Goal: Navigation & Orientation: Go to known website

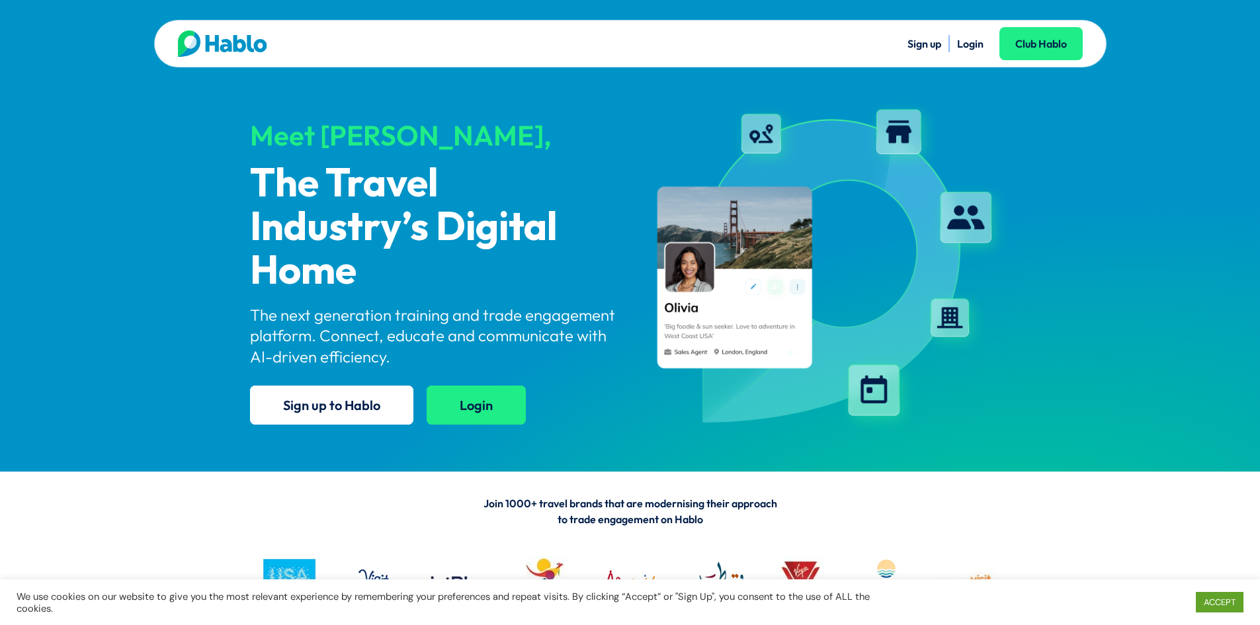
click at [451, 414] on link "Login" at bounding box center [476, 405] width 99 height 39
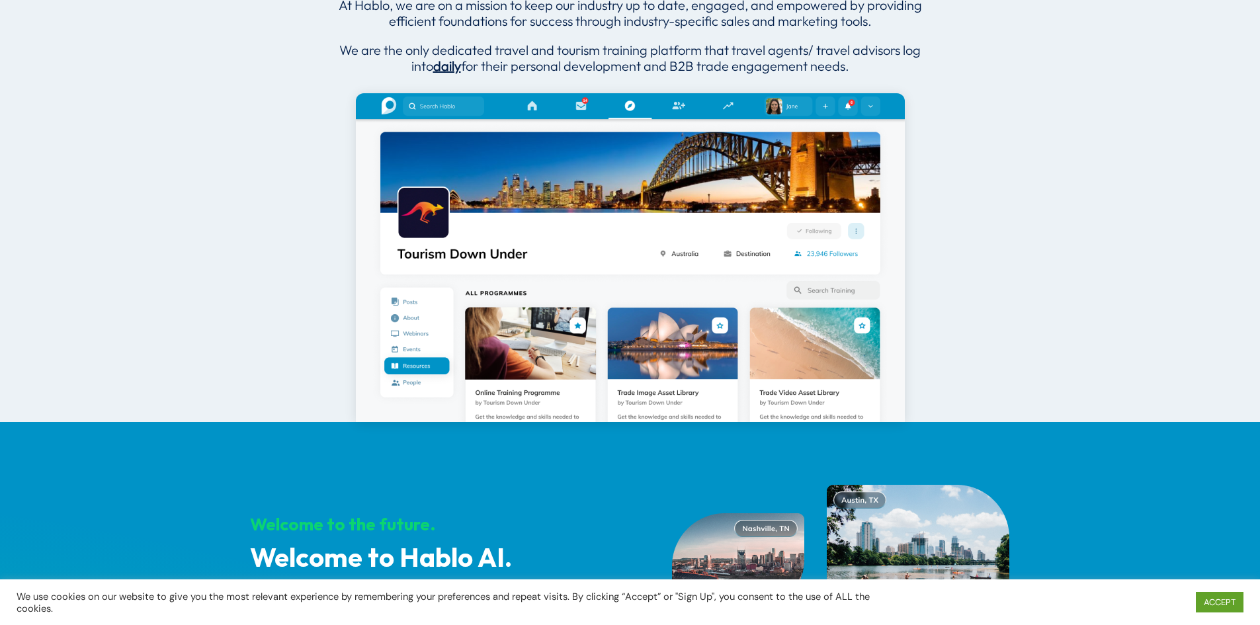
scroll to position [662, 0]
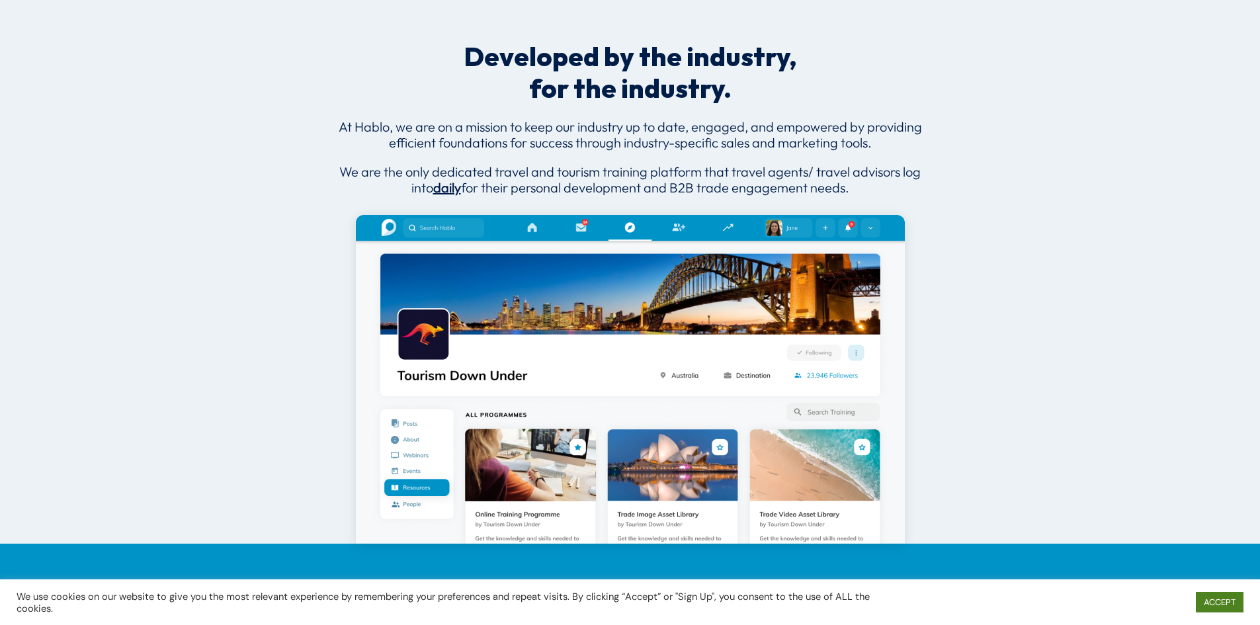
click at [1216, 600] on link "ACCEPT" at bounding box center [1220, 602] width 48 height 21
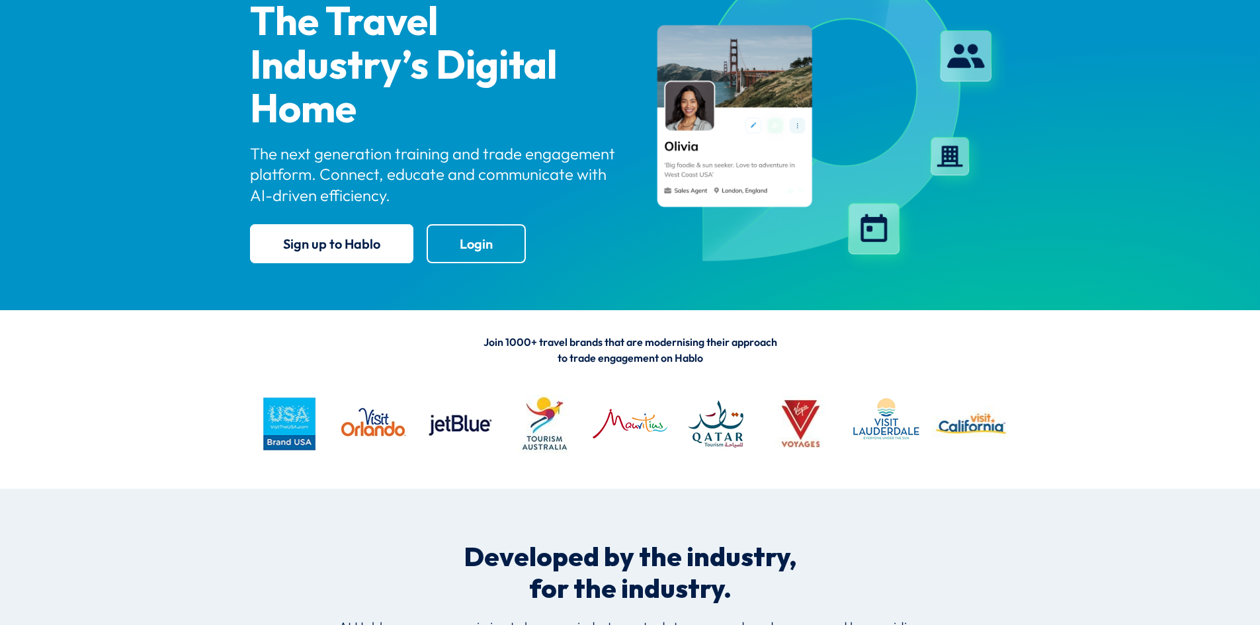
scroll to position [0, 0]
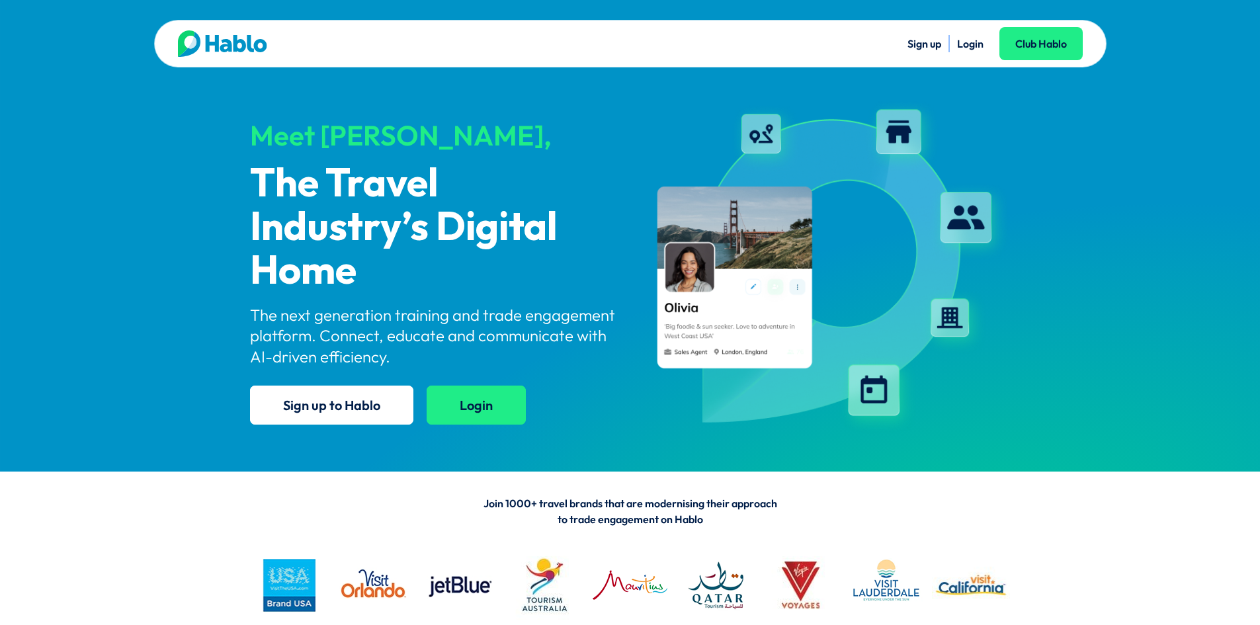
click at [468, 409] on link "Login" at bounding box center [476, 405] width 99 height 39
